Goal: Information Seeking & Learning: Learn about a topic

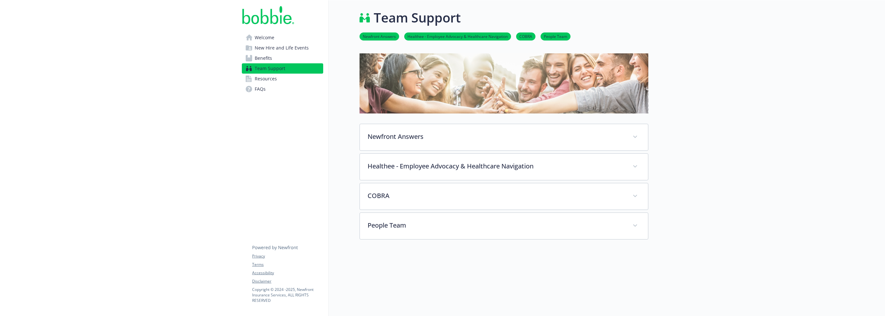
scroll to position [54, 0]
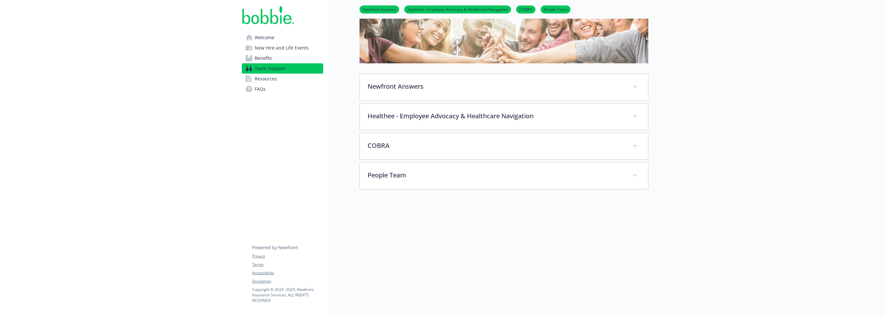
drag, startPoint x: 139, startPoint y: 129, endPoint x: 110, endPoint y: 129, distance: 29.0
drag, startPoint x: 110, startPoint y: 129, endPoint x: 103, endPoint y: 128, distance: 6.8
click at [103, 128] on div at bounding box center [118, 133] width 237 height 366
